Goal: Task Accomplishment & Management: Manage account settings

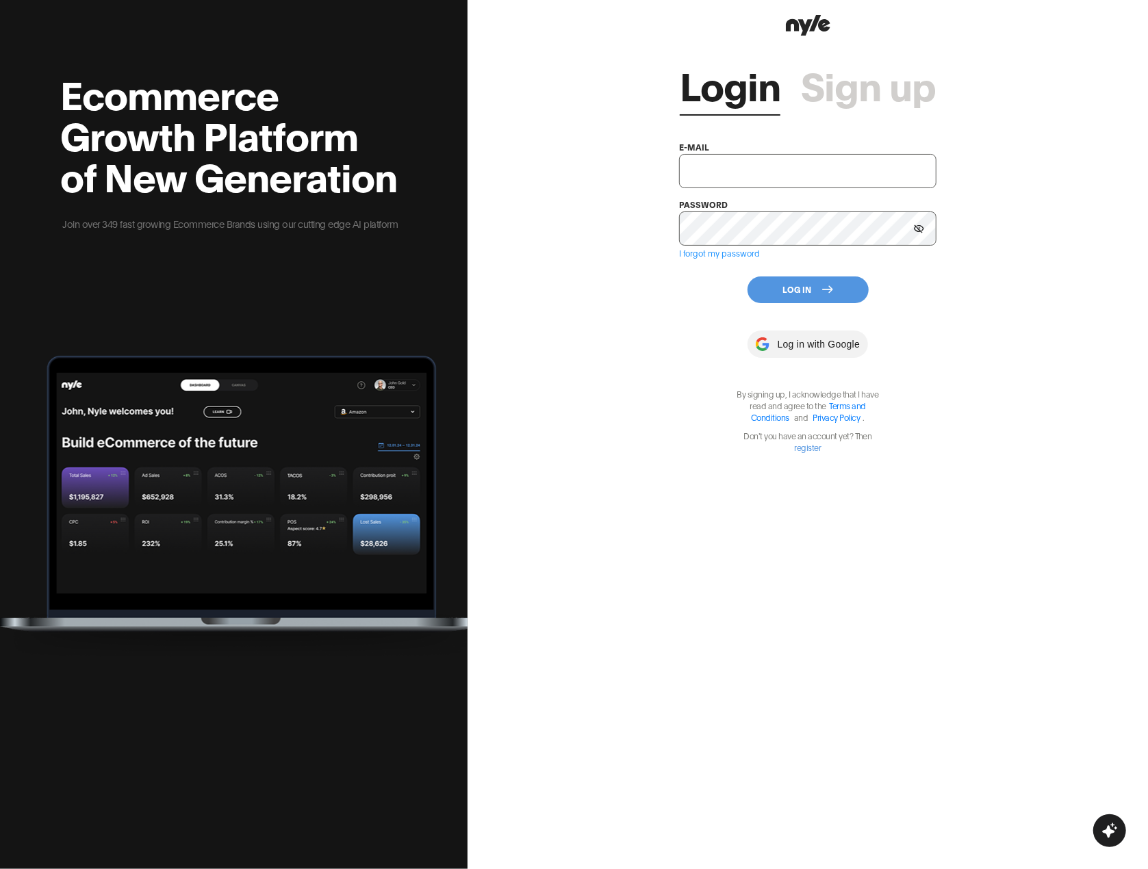
type input "[EMAIL_ADDRESS][PERSON_NAME]"
click at [794, 290] on button "Log In" at bounding box center [807, 290] width 121 height 27
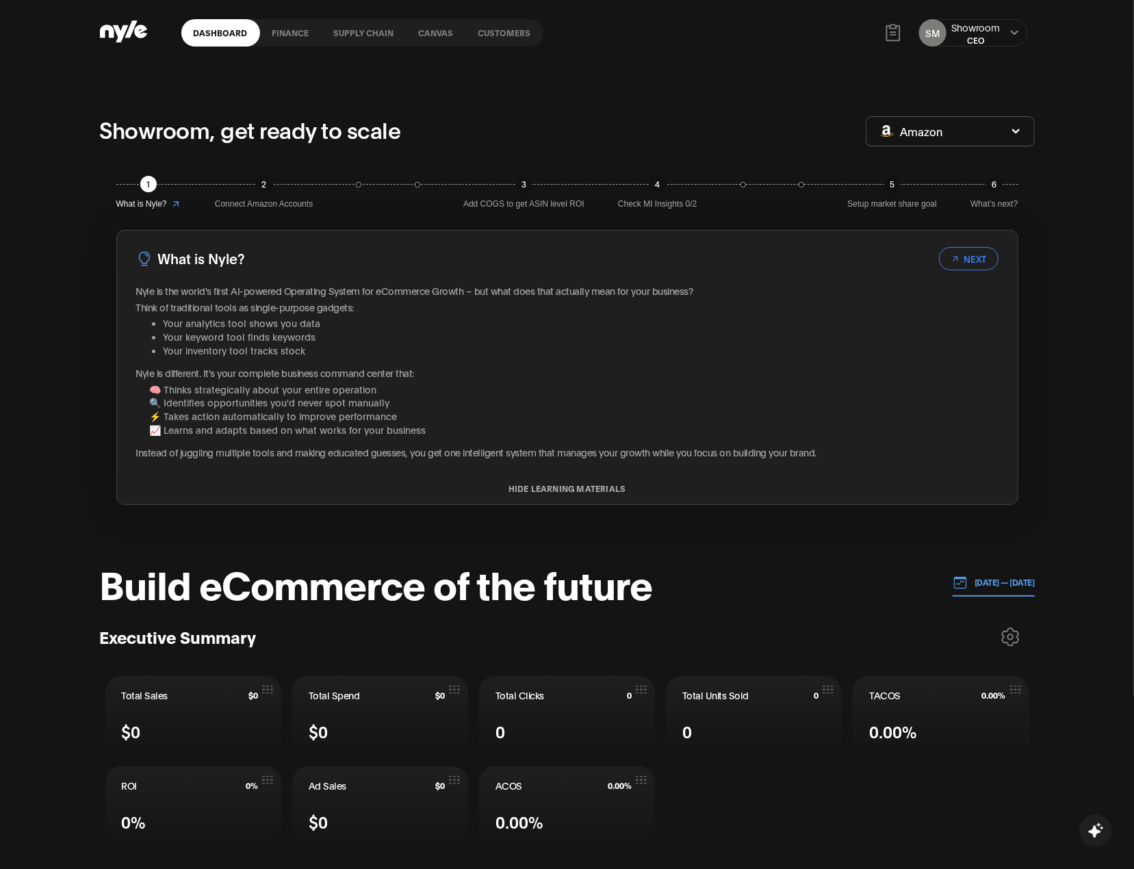
click at [1013, 34] on icon at bounding box center [1014, 33] width 9 height 8
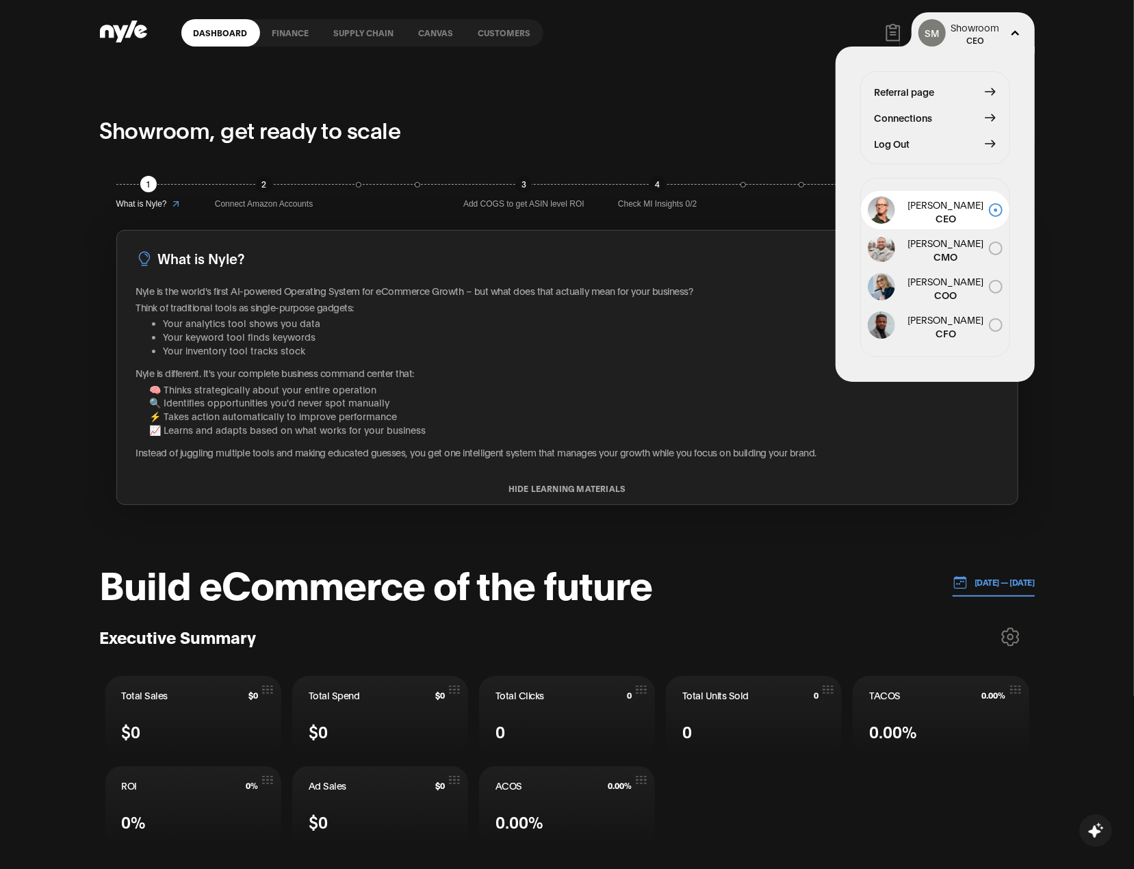
click at [876, 136] on span "Log Out" at bounding box center [893, 143] width 36 height 15
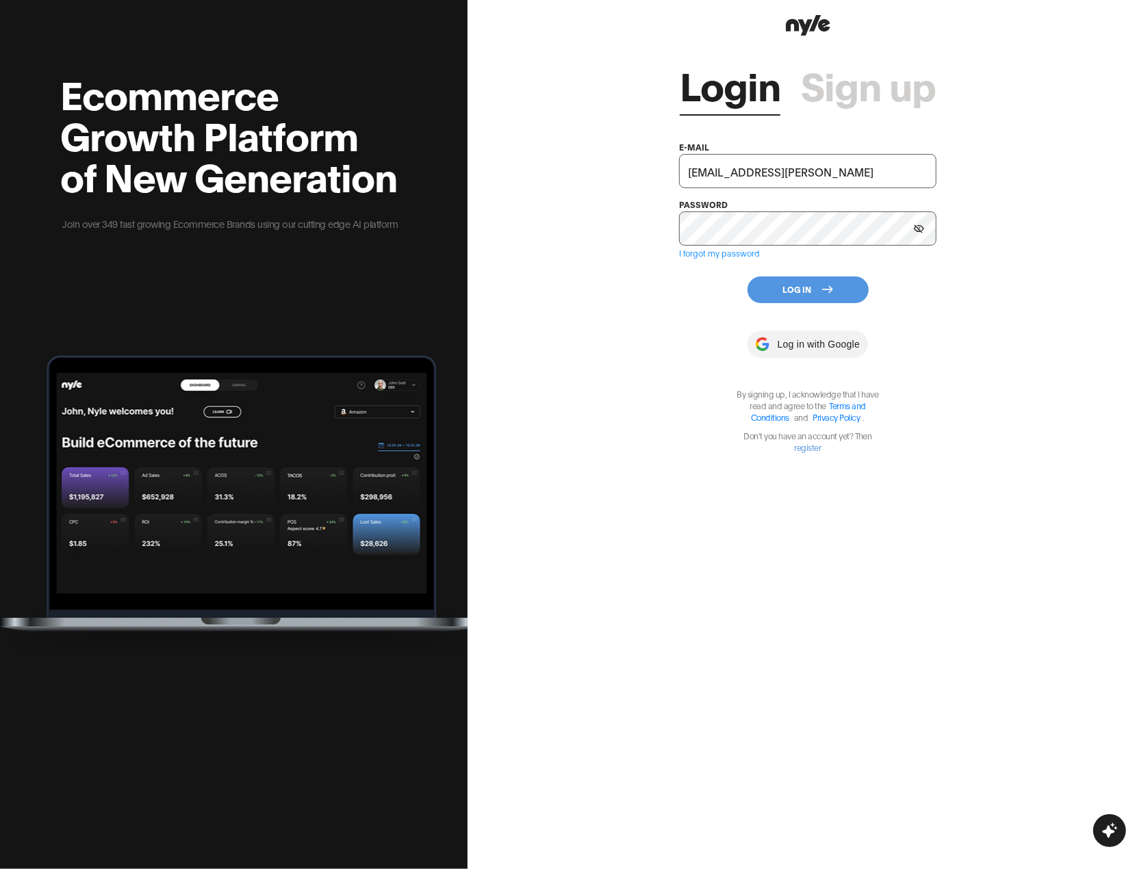
drag, startPoint x: 756, startPoint y: 171, endPoint x: 546, endPoint y: 125, distance: 214.6
click at [550, 125] on div "Login Sign up e-mail [EMAIL_ADDRESS][PERSON_NAME] password I forgot my password…" at bounding box center [808, 434] width 680 height 869
type input "[EMAIL_ADDRESS][DOMAIN_NAME]"
click at [804, 293] on button "Log In" at bounding box center [807, 290] width 121 height 27
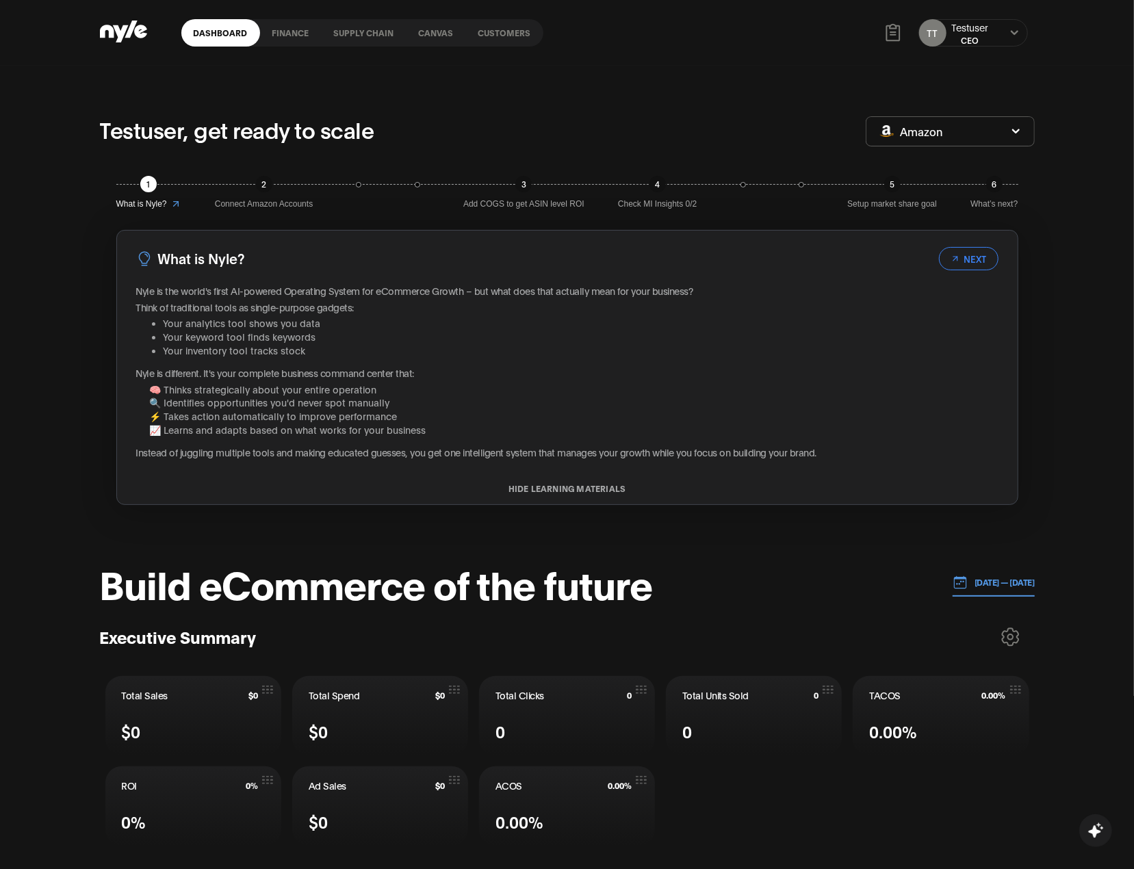
click at [1005, 37] on div "TT Testuser CEO" at bounding box center [974, 32] width 110 height 27
click at [1016, 31] on icon at bounding box center [1014, 33] width 9 height 8
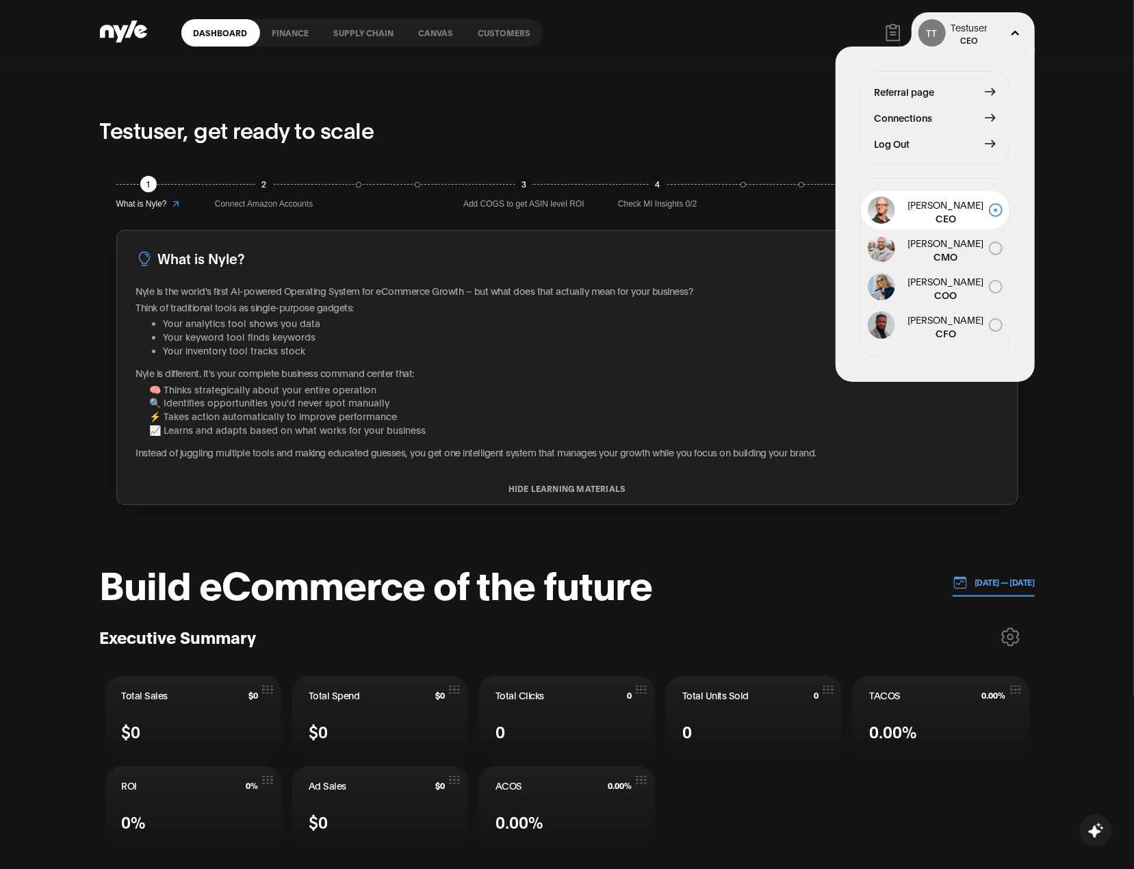
click at [921, 148] on button "Log Out" at bounding box center [935, 143] width 121 height 15
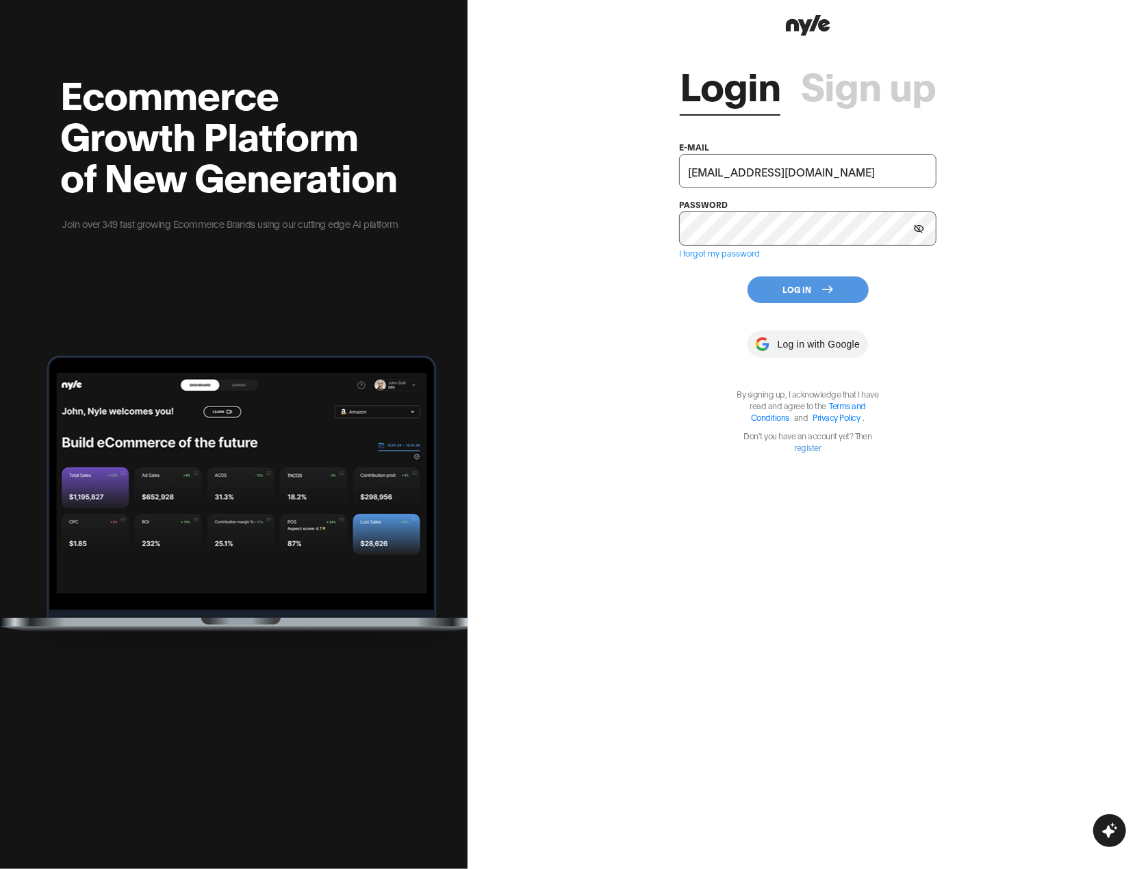
click at [824, 296] on button "Log In" at bounding box center [807, 290] width 121 height 27
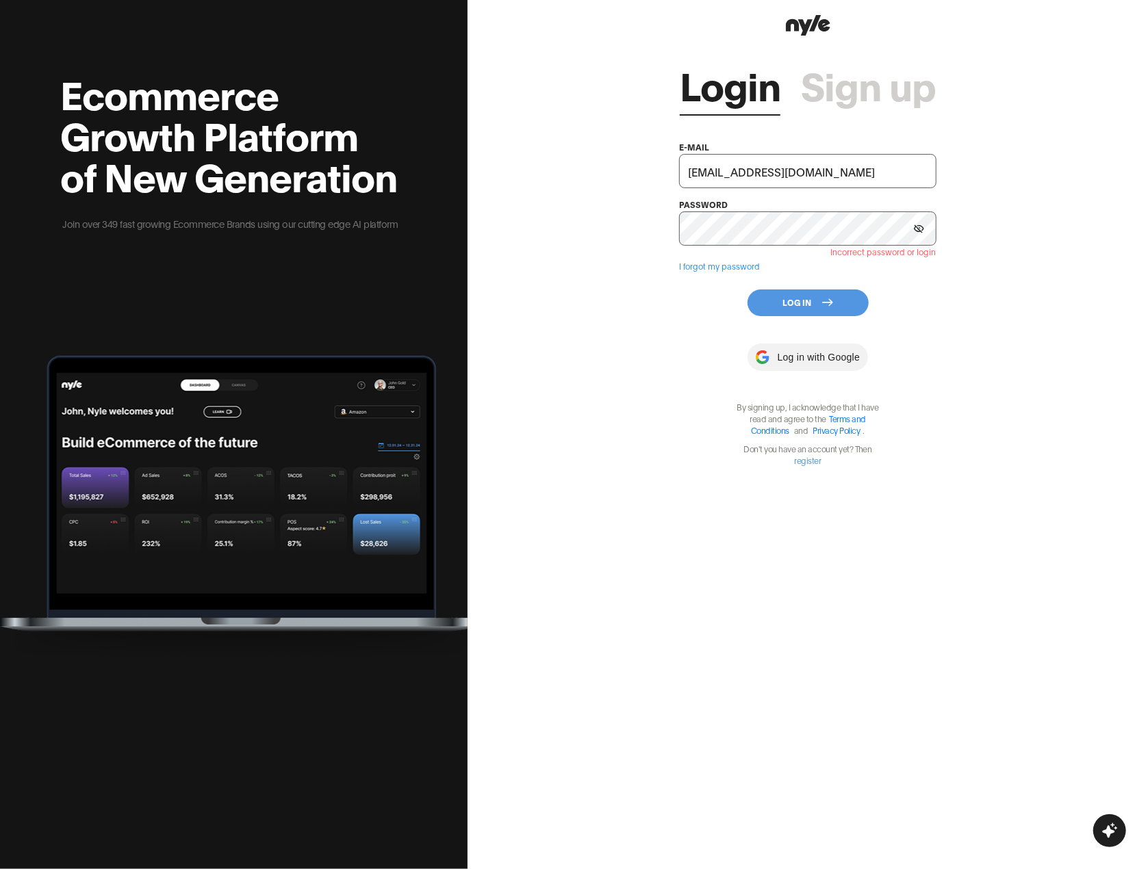
click at [801, 294] on button "Log In" at bounding box center [807, 303] width 121 height 27
click at [794, 301] on button "Log In" at bounding box center [807, 303] width 121 height 27
click at [871, 178] on input "[EMAIL_ADDRESS][DOMAIN_NAME]" at bounding box center [807, 171] width 257 height 34
type input "[EMAIL_ADDRESS][PERSON_NAME]"
click at [918, 228] on icon at bounding box center [919, 229] width 10 height 8
